Goal: Task Accomplishment & Management: Complete application form

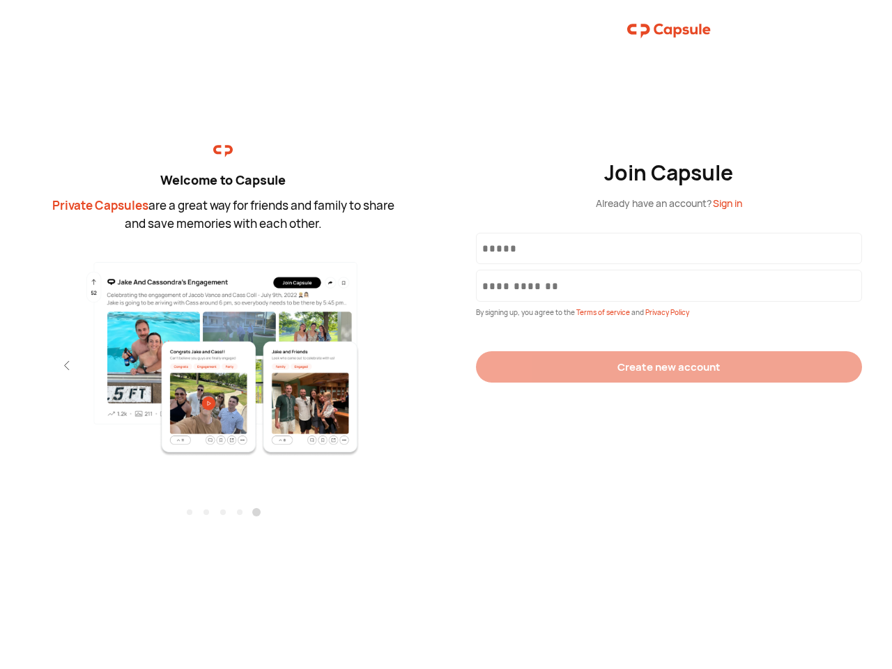
click at [446, 335] on div "Join Capsule Already have an account? Sign in By signing up, you agree to the T…" at bounding box center [669, 334] width 446 height 669
click at [223, 353] on img at bounding box center [223, 358] width 305 height 197
click at [0, 365] on div "Welcome to Capsule Private Capsules are a great way for friends and family to s…" at bounding box center [223, 334] width 446 height 669
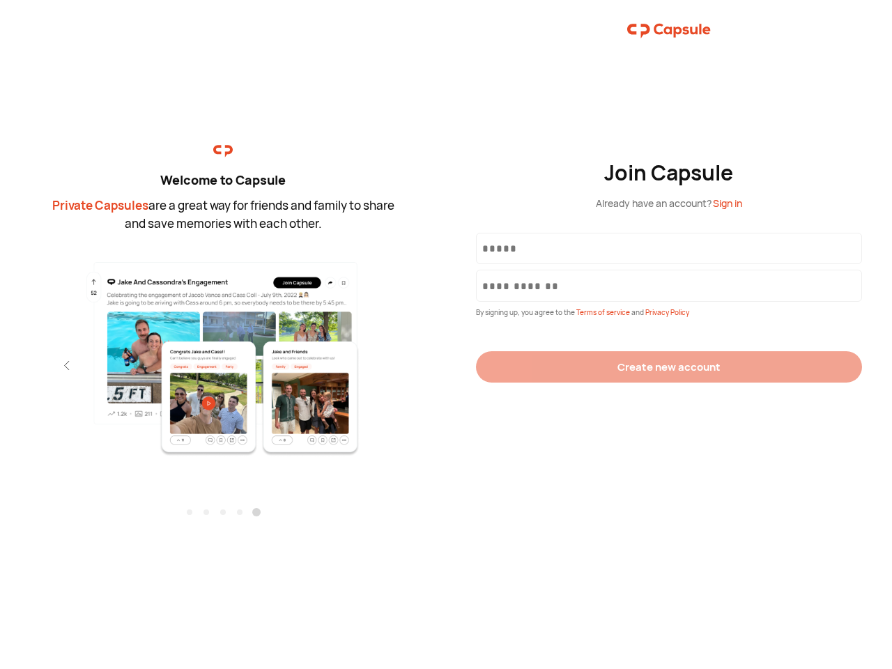
click at [0, 365] on div "Welcome to Capsule Private Capsules are a great way for friends and family to s…" at bounding box center [223, 334] width 446 height 669
click at [42, 365] on div "Welcome to Capsule Private Capsules are a great way for friends and family to s…" at bounding box center [223, 334] width 446 height 669
